Goal: Task Accomplishment & Management: Use online tool/utility

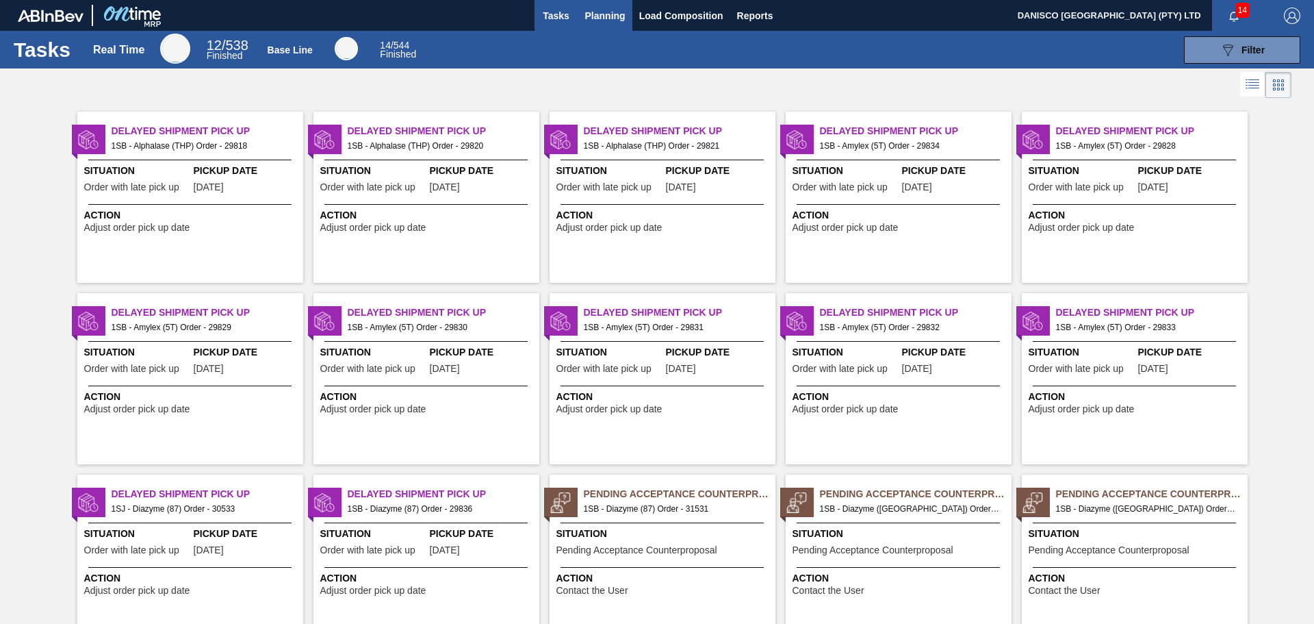
click at [603, 8] on span "Planning" at bounding box center [605, 16] width 40 height 16
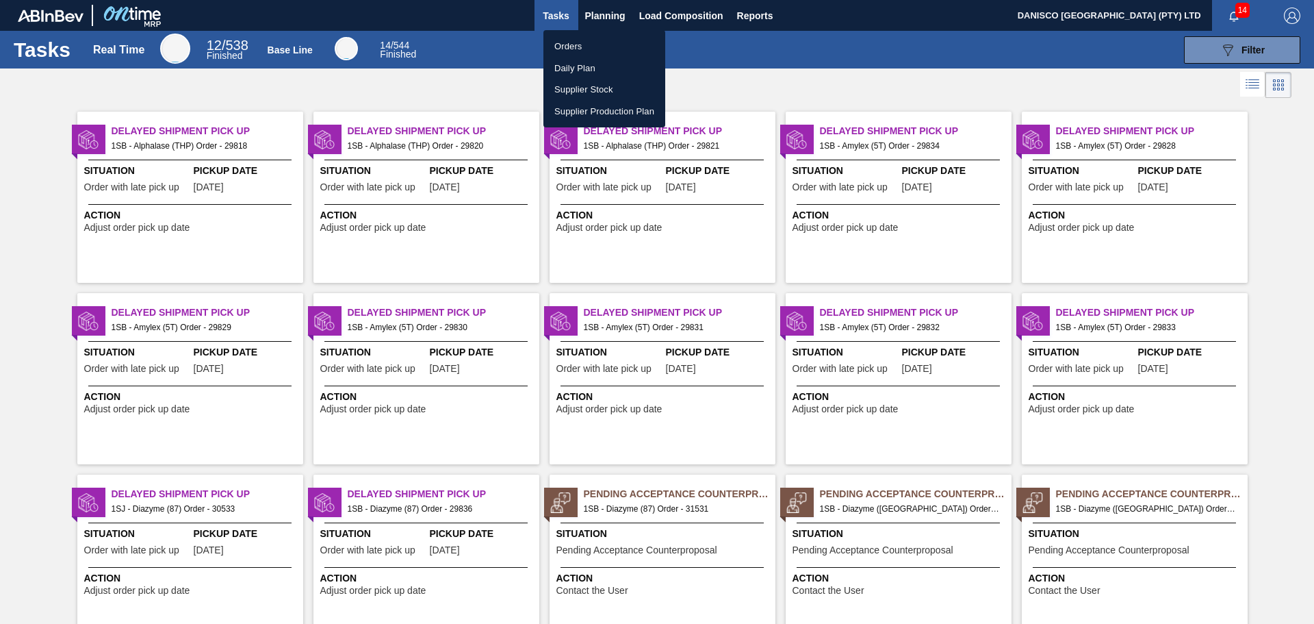
click at [582, 43] on li "Orders" at bounding box center [605, 47] width 122 height 22
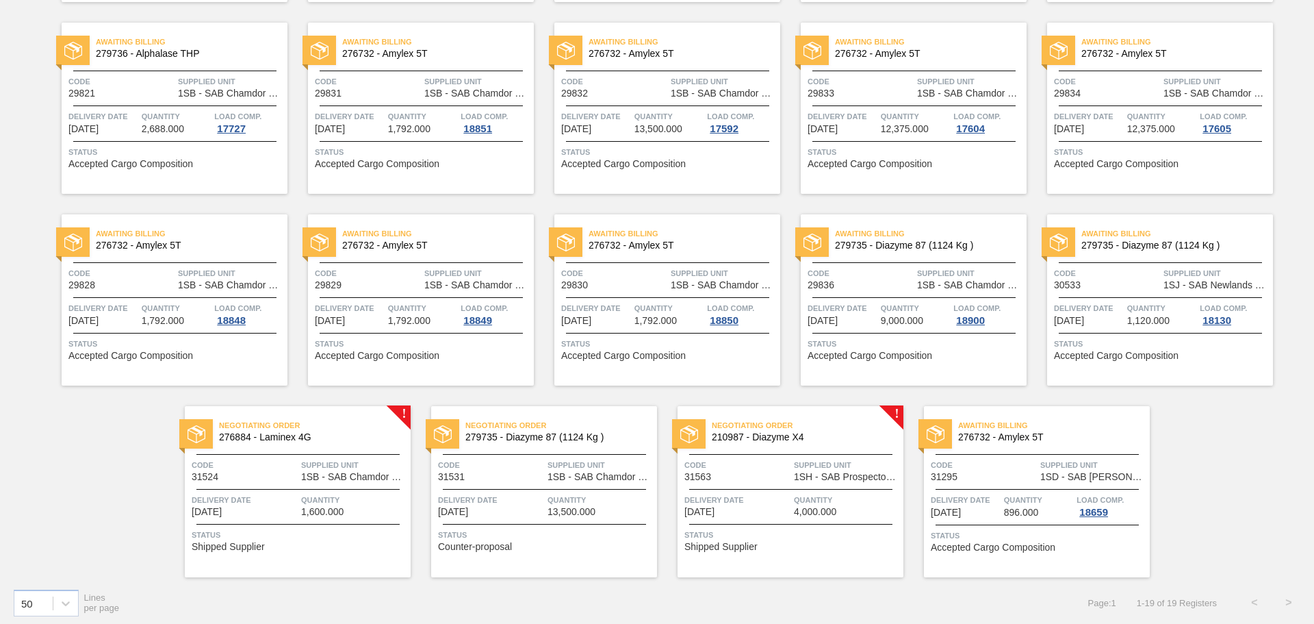
scroll to position [295, 0]
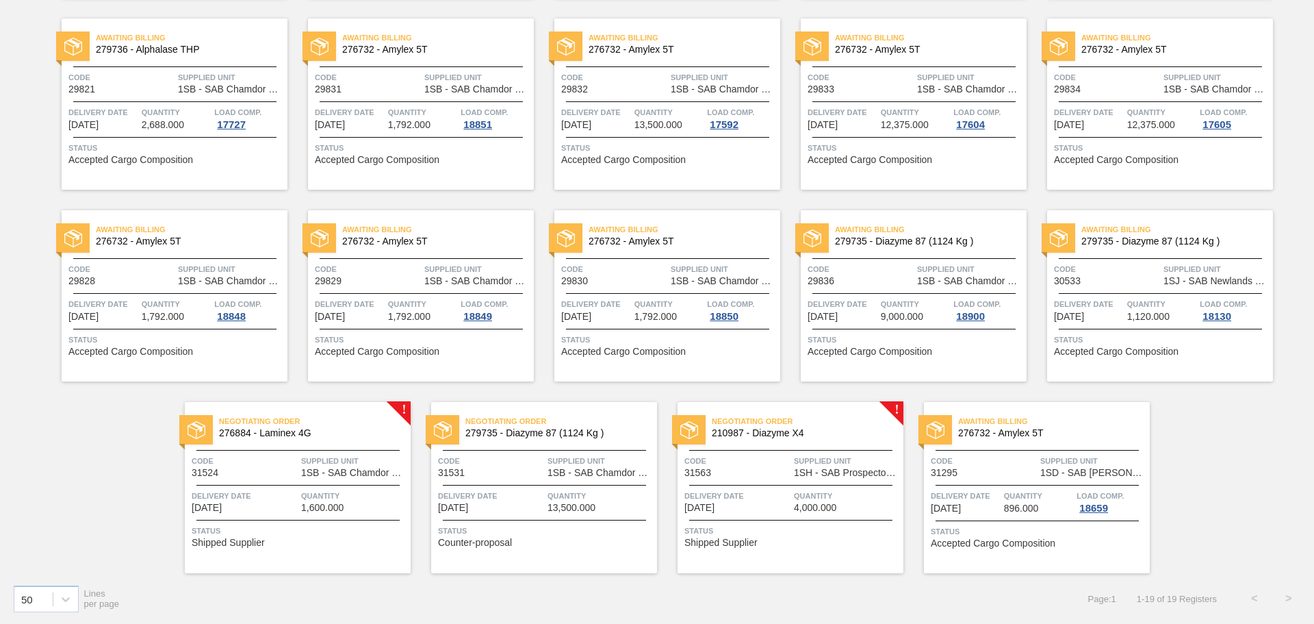
click at [773, 495] on span "Delivery Date" at bounding box center [738, 496] width 106 height 14
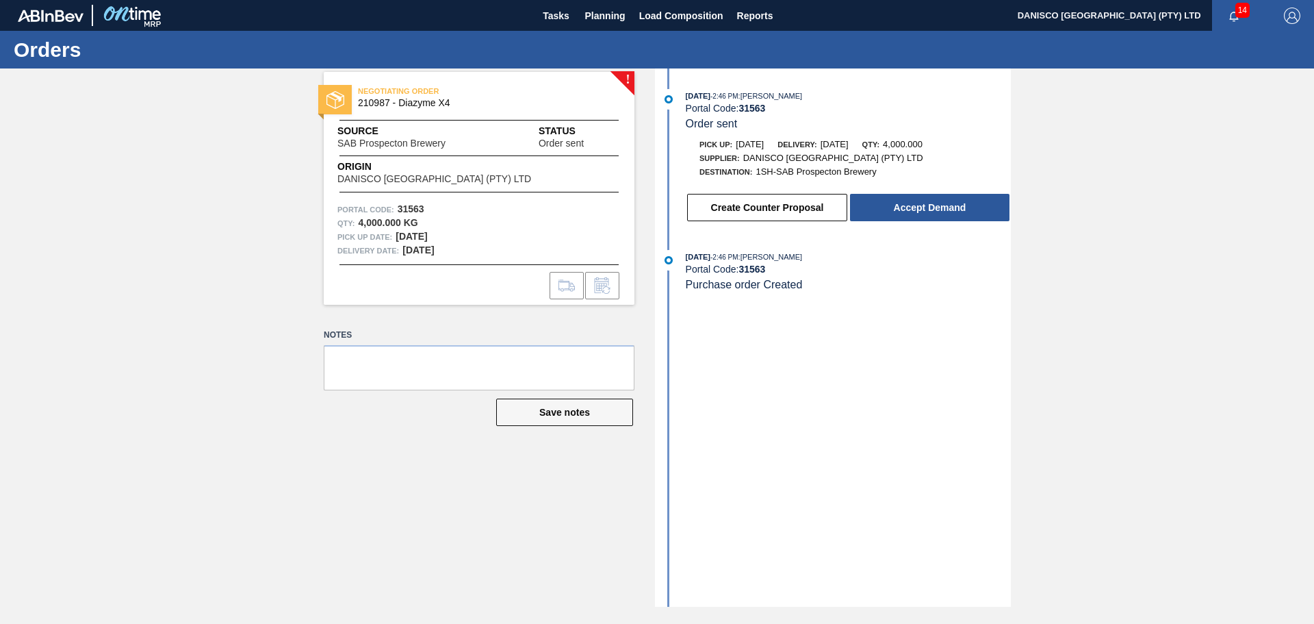
click at [1127, 283] on div "! NEGOTIATING ORDER 210987 - Diazyme X4 Source SAB Prospecton Brewery Status Or…" at bounding box center [657, 337] width 1314 height 538
click at [917, 205] on button "Accept Demand" at bounding box center [930, 207] width 160 height 27
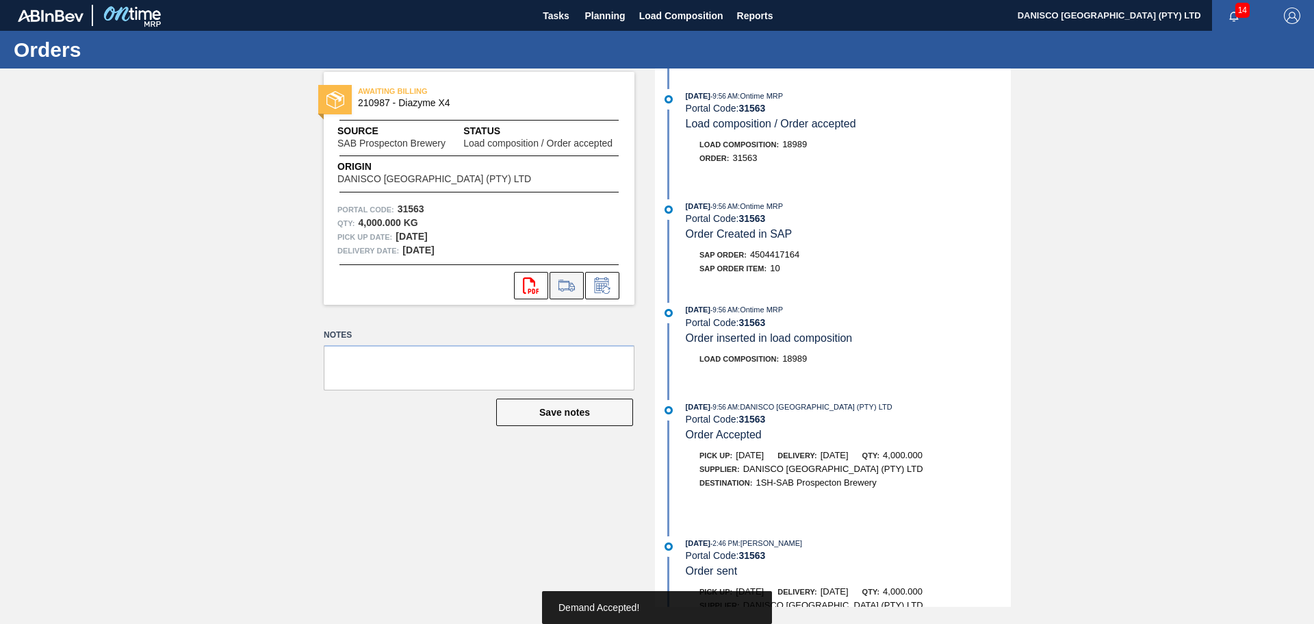
click at [565, 285] on icon at bounding box center [567, 285] width 22 height 16
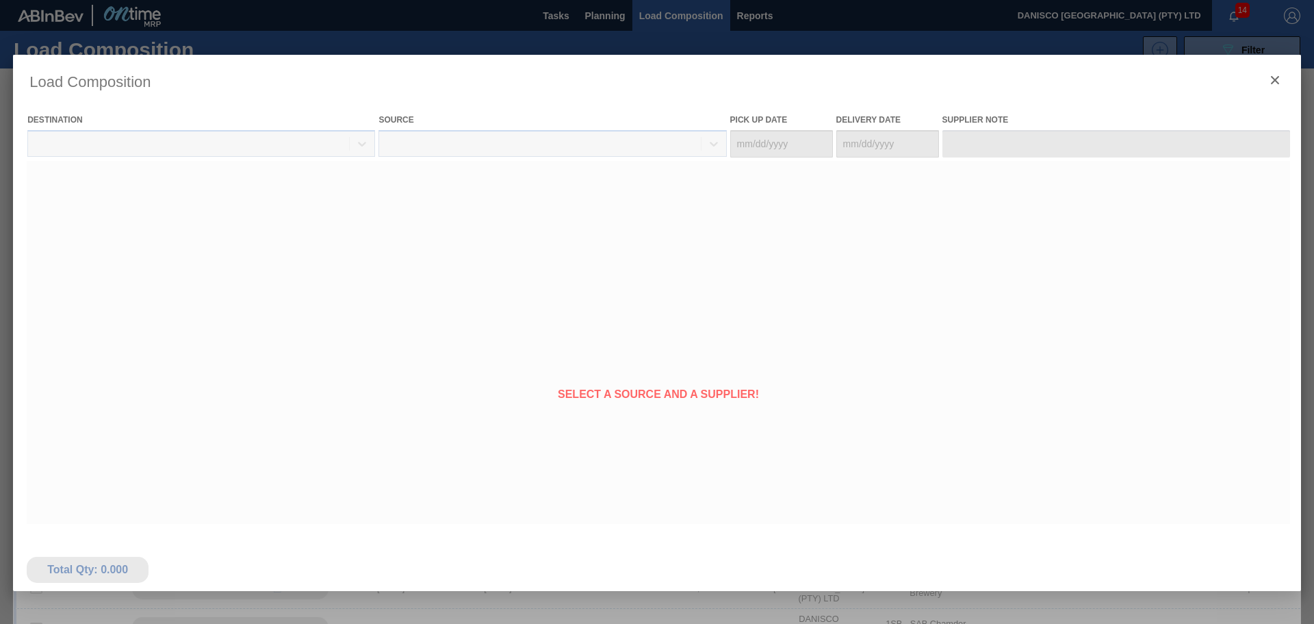
type Date "[DATE]"
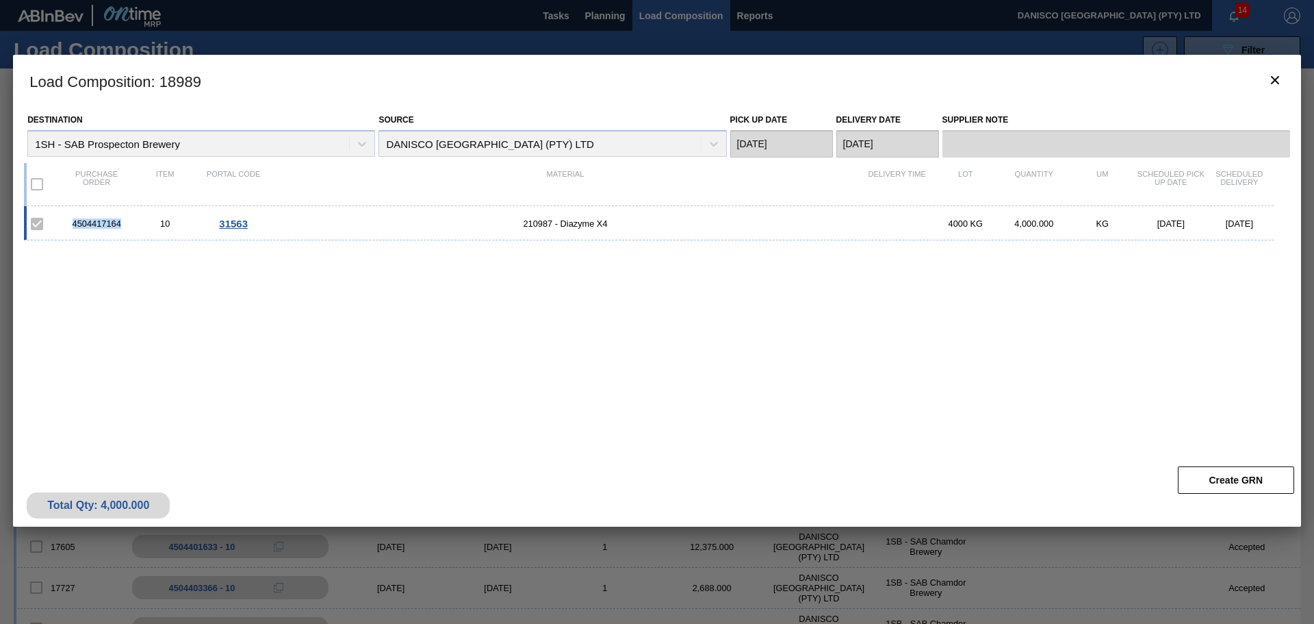
drag, startPoint x: 129, startPoint y: 221, endPoint x: 70, endPoint y: 223, distance: 58.9
click at [70, 223] on div "4504417164" at bounding box center [96, 223] width 68 height 10
copy div "4504417164"
